Goal: Navigation & Orientation: Find specific page/section

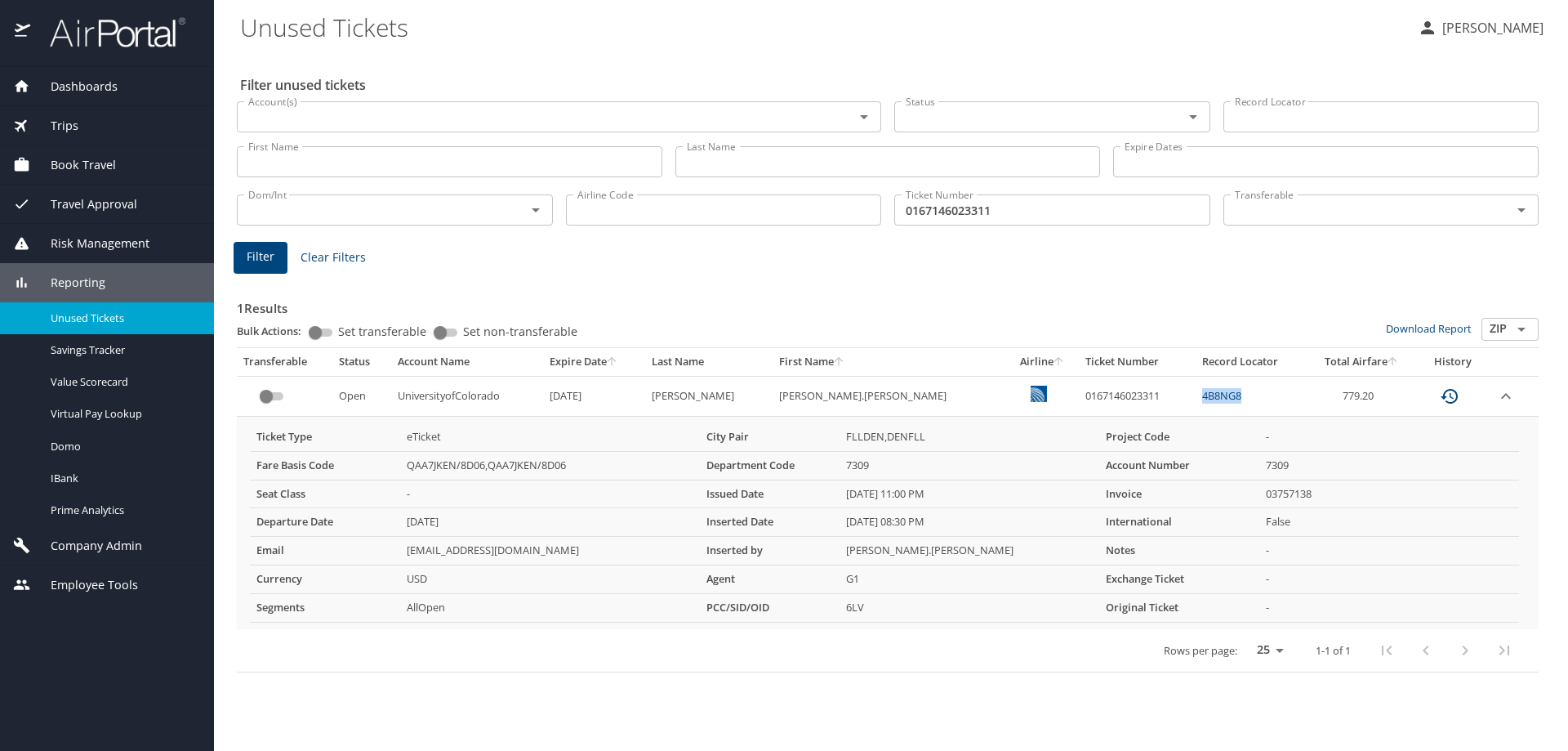
click at [141, 29] on img at bounding box center [108, 32] width 153 height 32
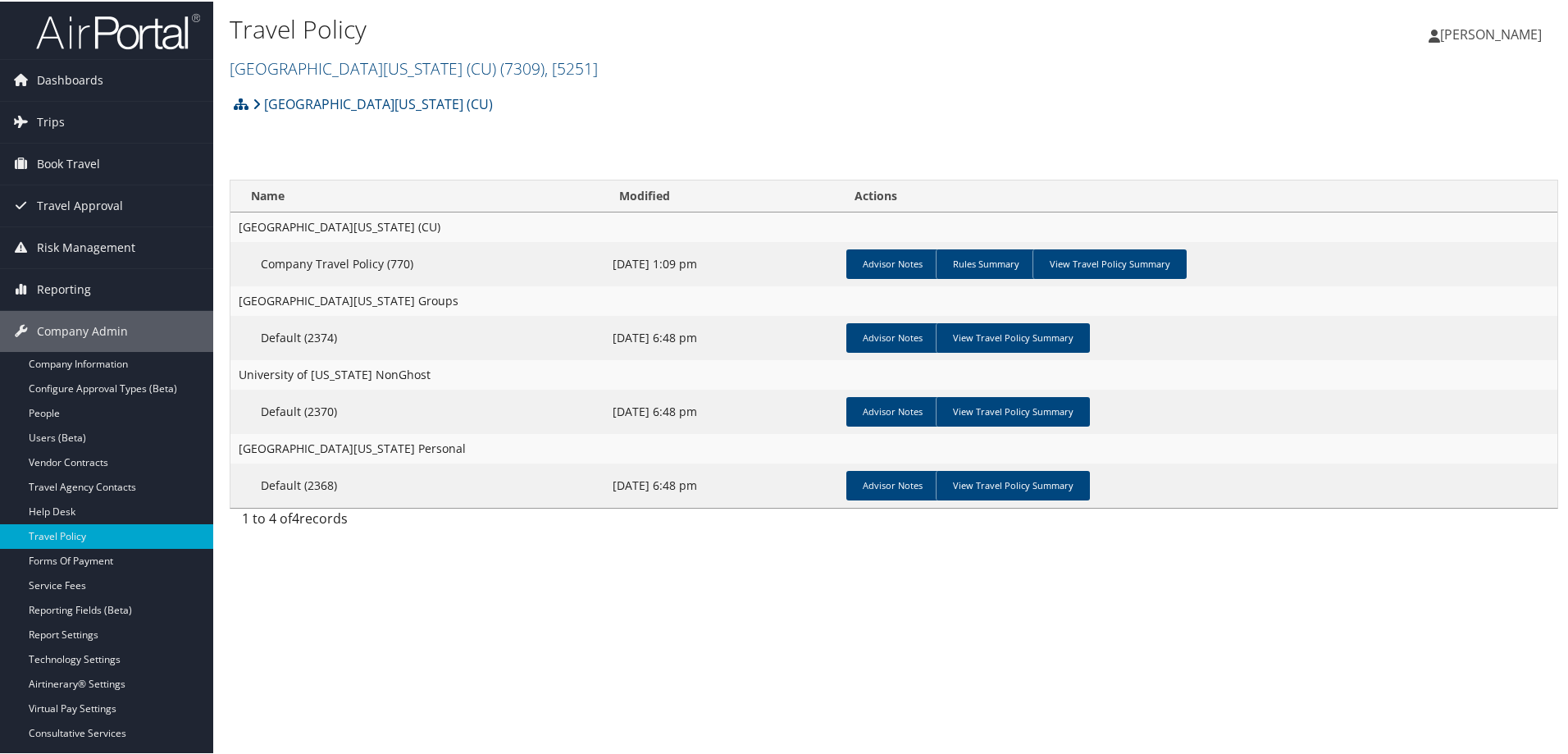
click at [38, 51] on li at bounding box center [106, 29] width 213 height 58
click at [77, 29] on img at bounding box center [118, 30] width 164 height 39
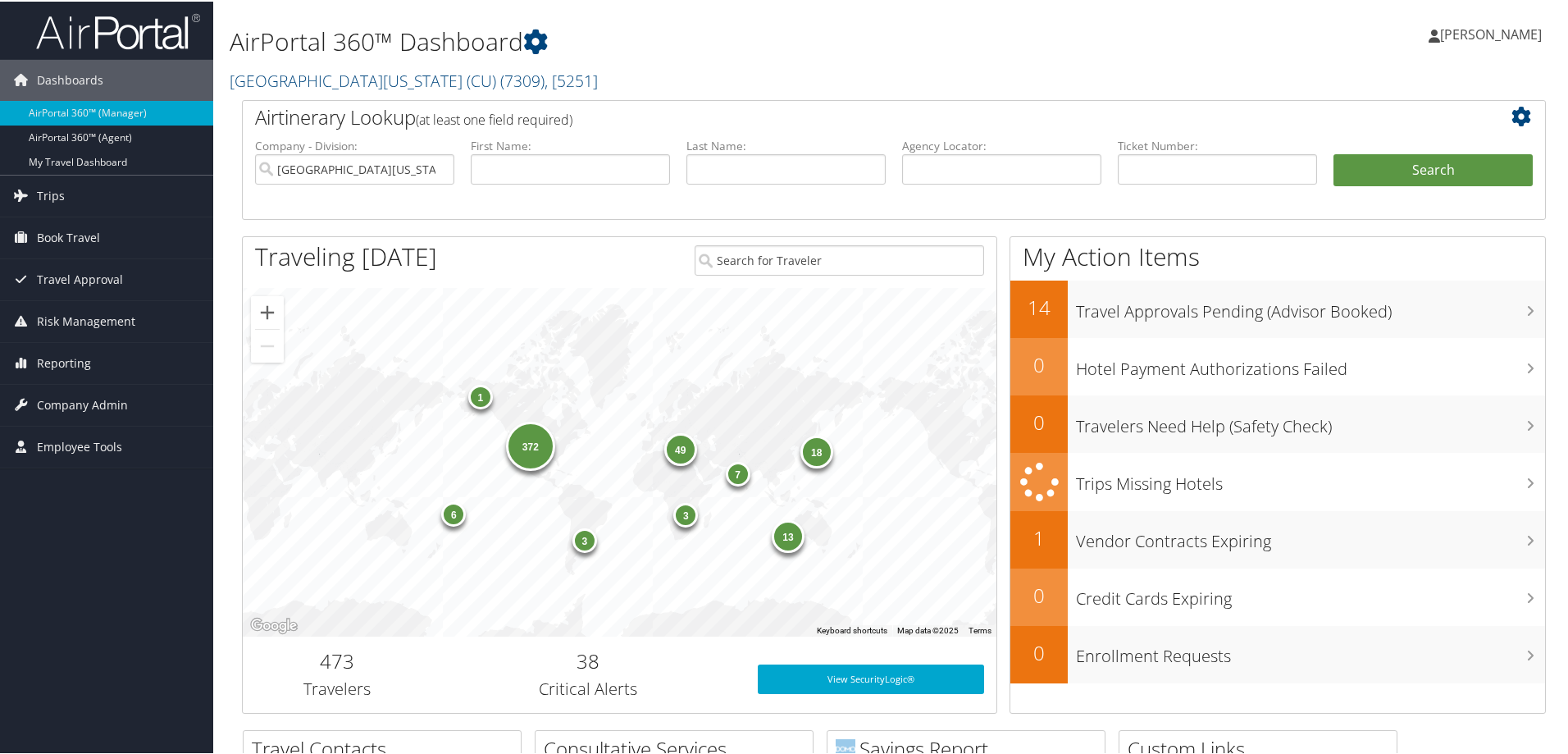
click at [76, 26] on img at bounding box center [118, 30] width 164 height 39
click at [107, 30] on img at bounding box center [118, 30] width 164 height 39
click at [644, 618] on div "372 49 6 18 3 3 13 7 1" at bounding box center [620, 460] width 754 height 349
